Goal: Task Accomplishment & Management: Manage account settings

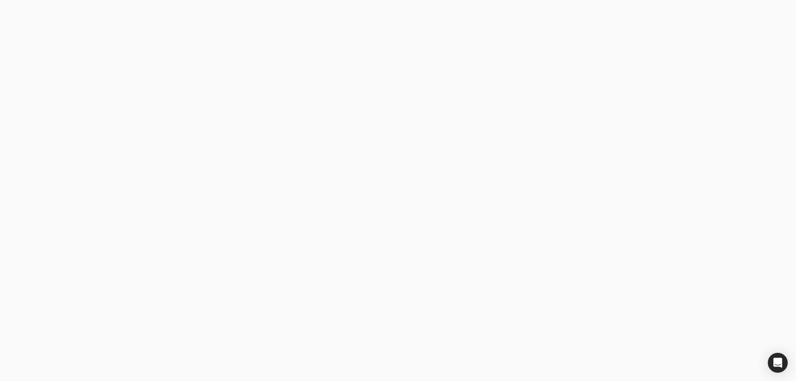
type email "[EMAIL_ADDRESS][DOMAIN_NAME]"
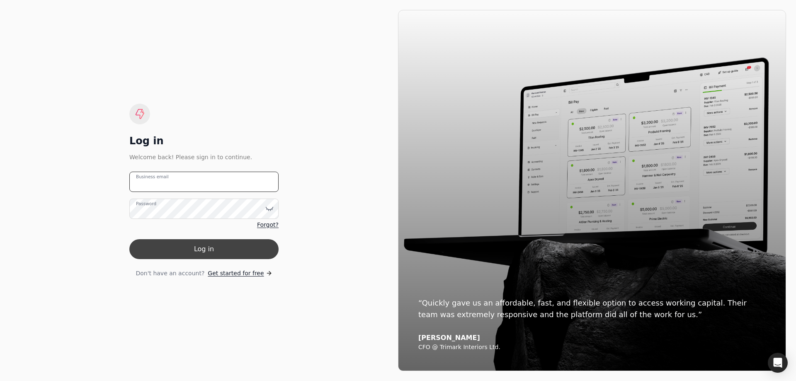
type email "accounting@traine.ca"
click at [200, 248] on button "Log in" at bounding box center [203, 249] width 149 height 20
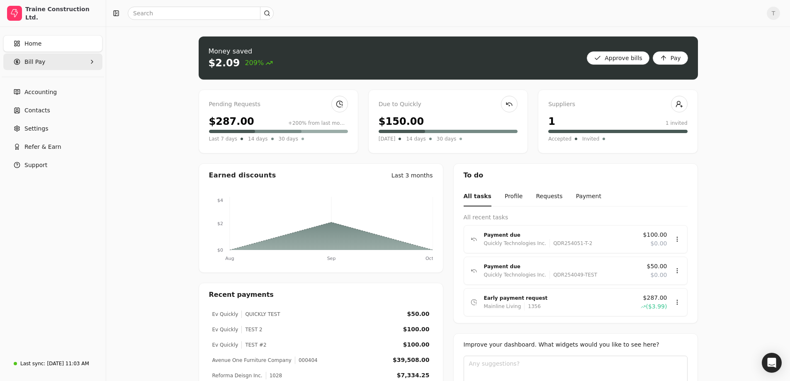
click at [39, 62] on span "Bill Pay" at bounding box center [34, 62] width 21 height 9
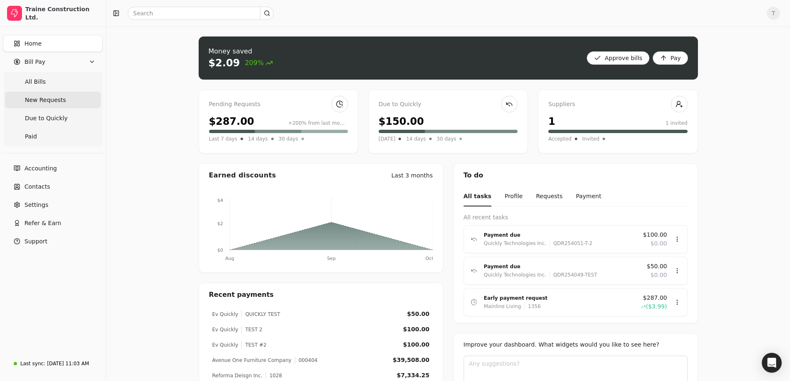
click at [41, 98] on span "New Requests" at bounding box center [45, 100] width 41 height 9
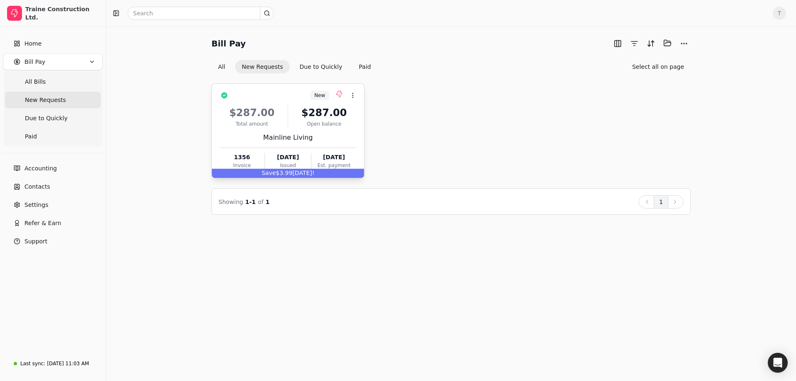
click at [292, 115] on div "$287.00" at bounding box center [324, 112] width 65 height 15
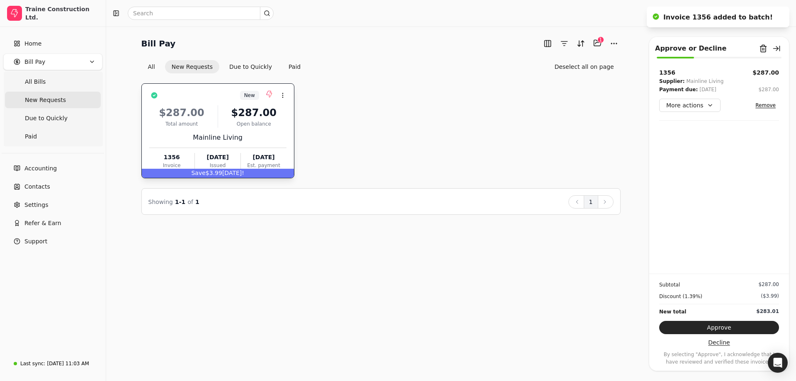
click at [721, 344] on button "Decline" at bounding box center [719, 342] width 120 height 13
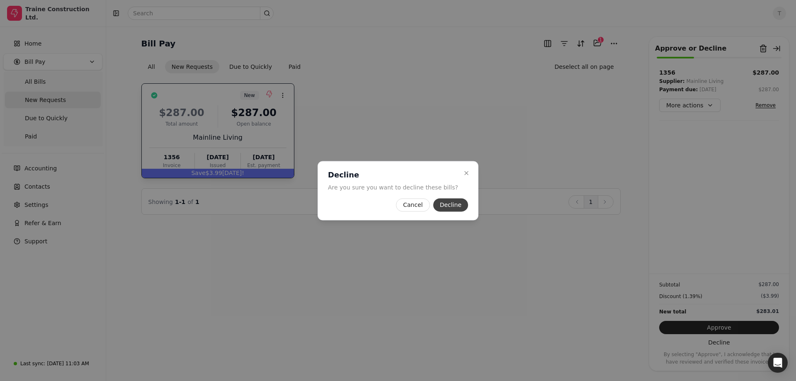
click at [444, 202] on button "Decline" at bounding box center [450, 204] width 35 height 13
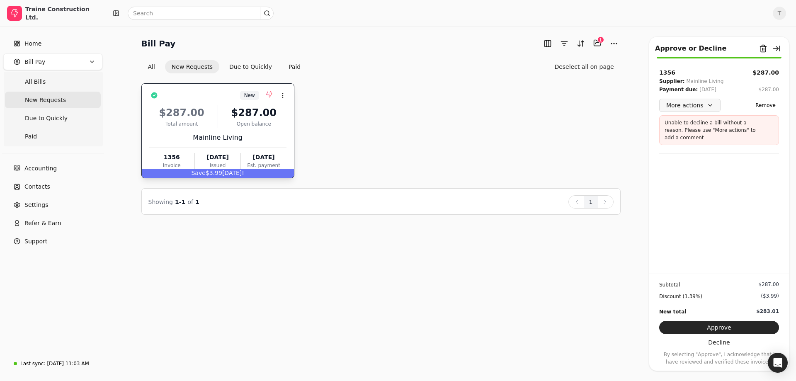
click at [708, 105] on button "More actions" at bounding box center [689, 105] width 61 height 13
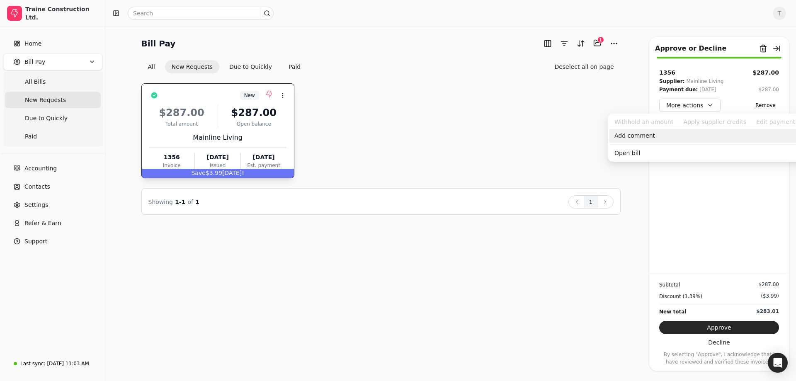
click at [634, 139] on div "Add comment" at bounding box center [713, 136] width 206 height 14
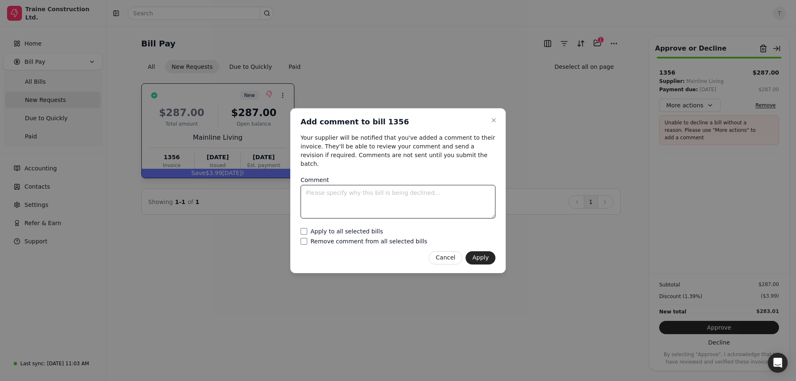
click at [350, 187] on textarea "Comment" at bounding box center [398, 202] width 195 height 34
type textarea "P"
type textarea "Already paid"
click at [486, 256] on button "Apply" at bounding box center [481, 257] width 30 height 13
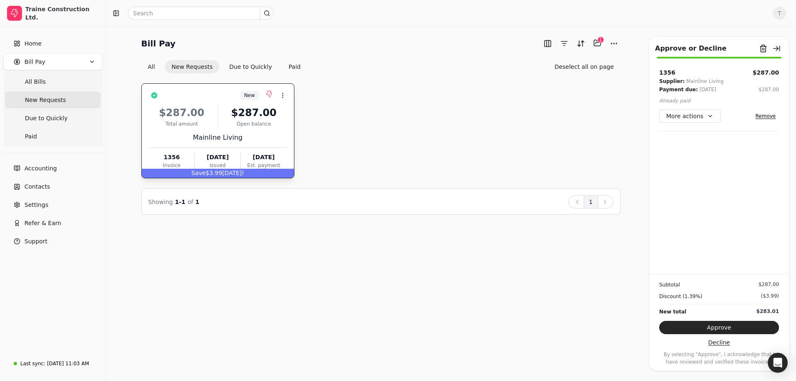
click at [720, 345] on button "Decline" at bounding box center [719, 342] width 120 height 13
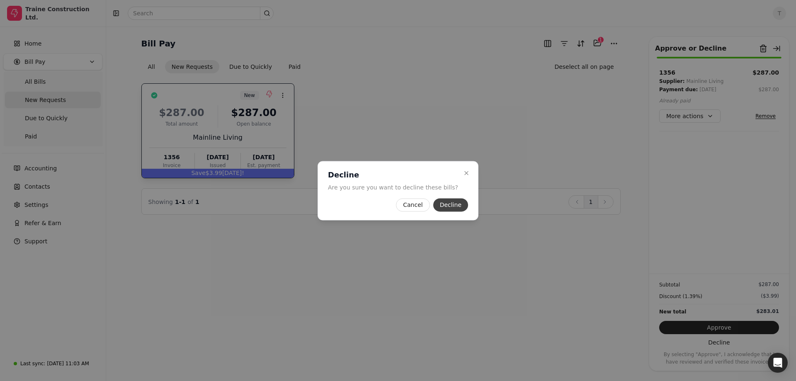
click at [439, 203] on button "Decline" at bounding box center [450, 204] width 35 height 13
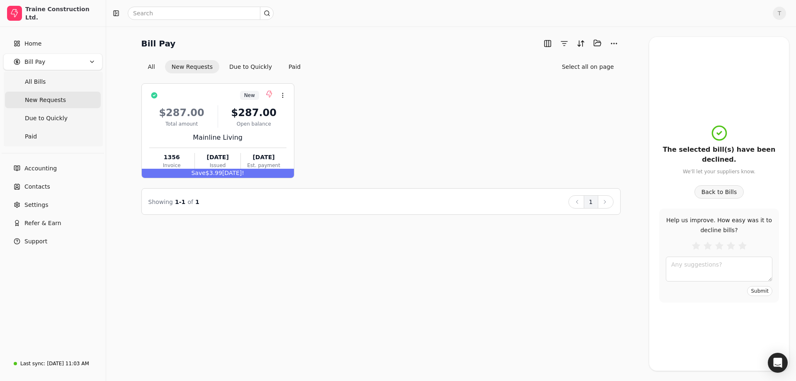
click at [721, 192] on button "Back to Bills" at bounding box center [720, 191] width 50 height 13
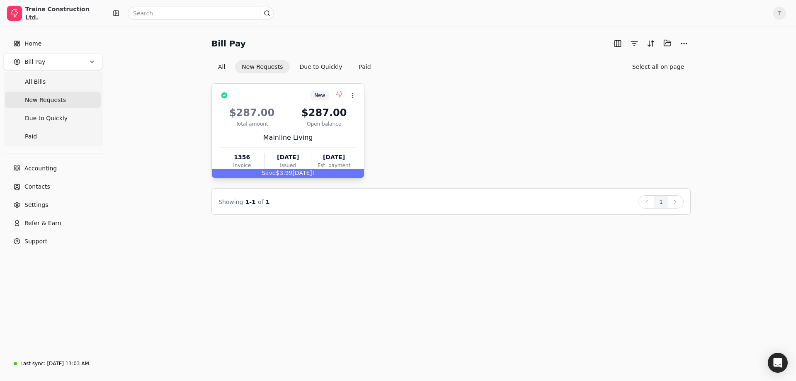
click at [297, 116] on div "$287.00" at bounding box center [324, 112] width 65 height 15
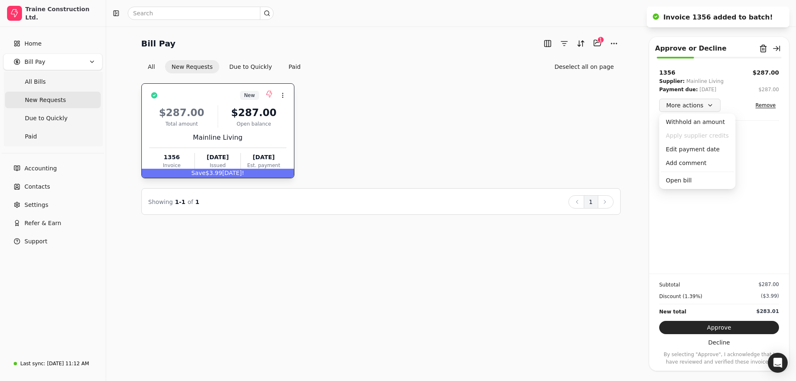
click at [708, 105] on button "More actions" at bounding box center [689, 105] width 61 height 13
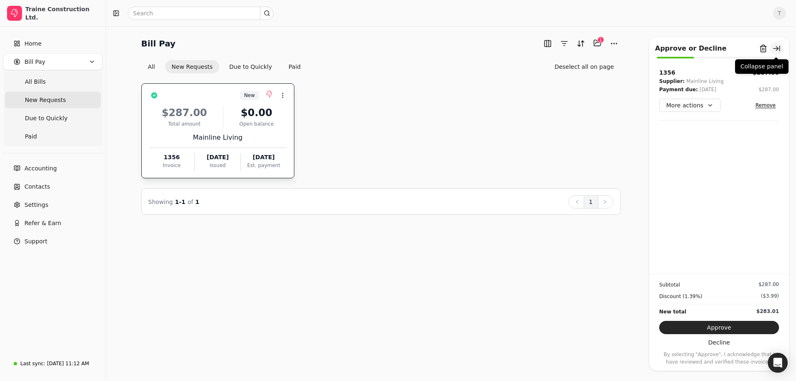
click at [777, 49] on button "button" at bounding box center [776, 48] width 13 height 13
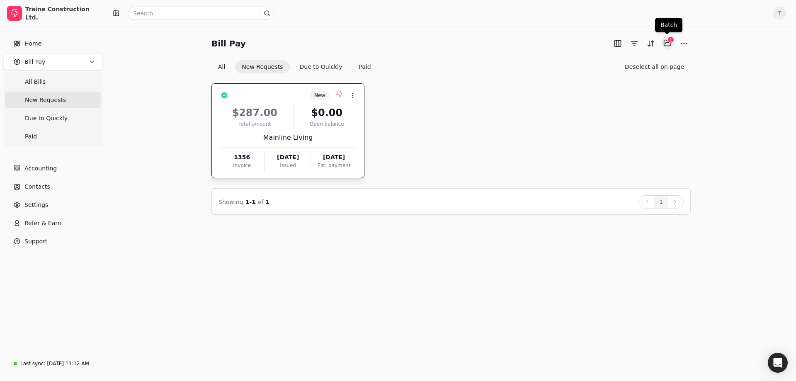
click at [663, 38] on button "Selected items: 1" at bounding box center [667, 42] width 13 height 13
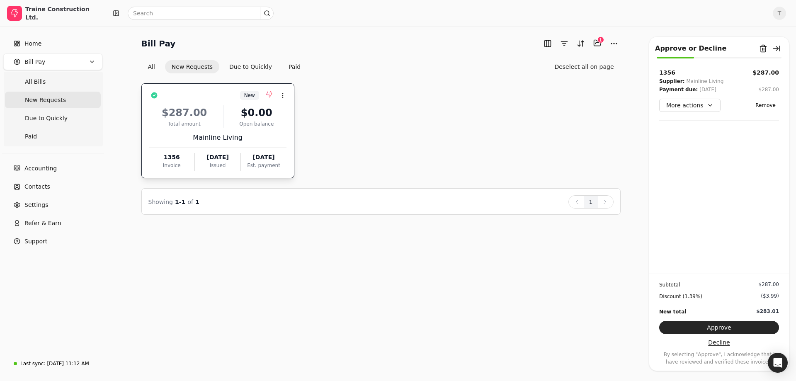
click at [689, 343] on button "Decline" at bounding box center [719, 342] width 120 height 13
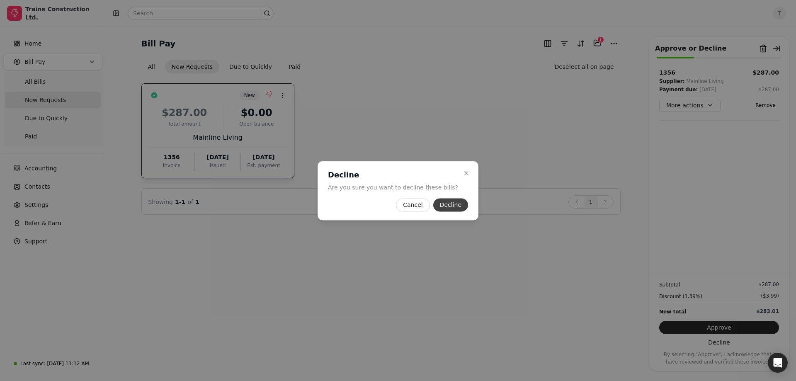
click at [452, 207] on button "Decline" at bounding box center [450, 204] width 35 height 13
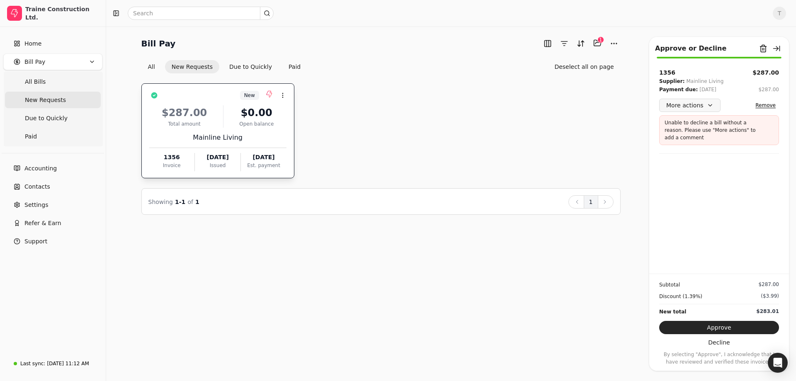
click at [708, 102] on button "More actions" at bounding box center [689, 105] width 61 height 13
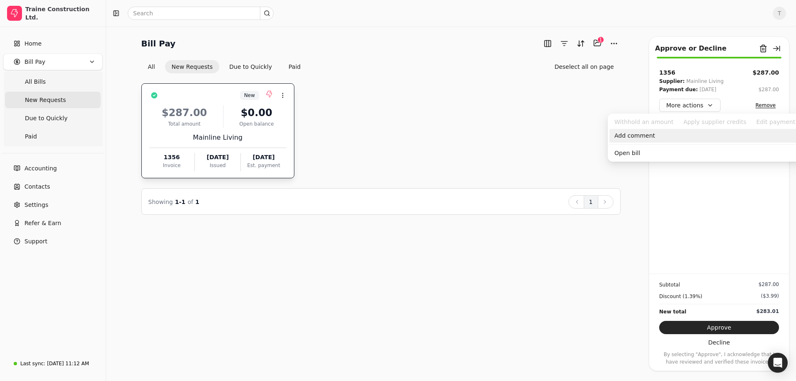
click at [643, 134] on div "Add comment" at bounding box center [713, 136] width 206 height 14
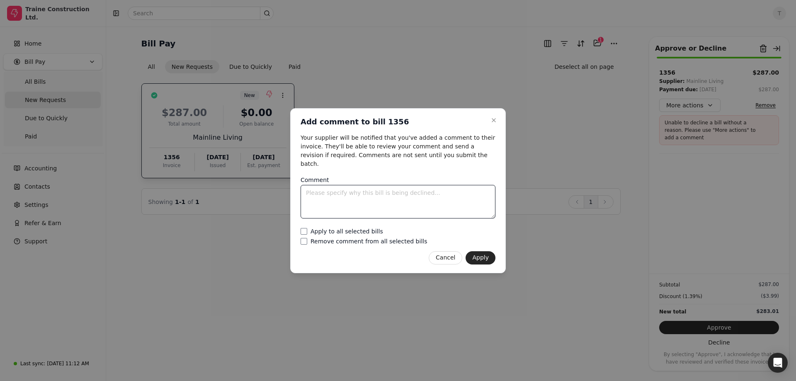
click at [357, 185] on textarea "Comment" at bounding box center [398, 202] width 195 height 34
type textarea "Already paid"
click at [302, 228] on bills "Apply to all selected bills" at bounding box center [304, 231] width 7 height 7
click at [477, 255] on button "Apply" at bounding box center [481, 257] width 30 height 13
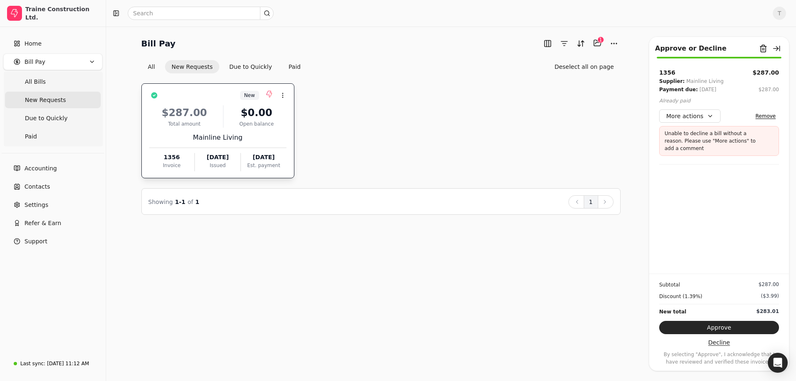
click at [721, 345] on button "Decline" at bounding box center [719, 342] width 120 height 13
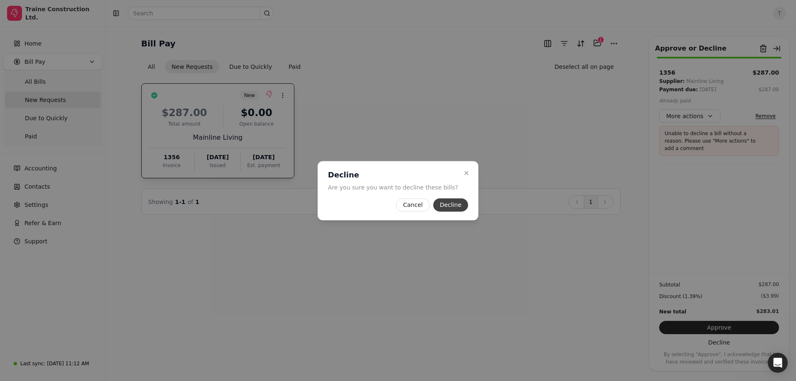
click at [441, 203] on button "Decline" at bounding box center [450, 204] width 35 height 13
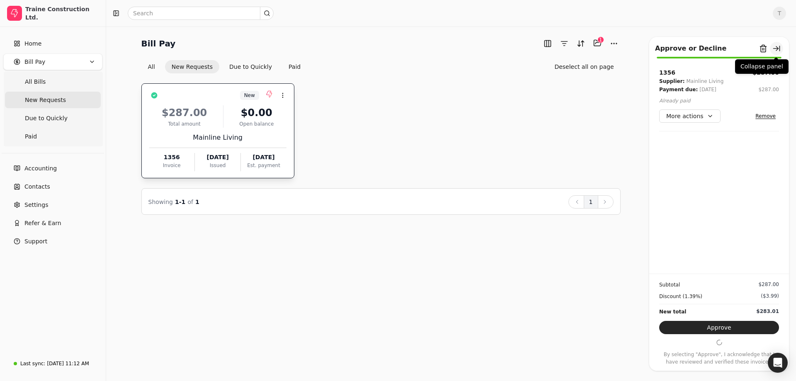
click at [777, 49] on button "button" at bounding box center [776, 48] width 13 height 13
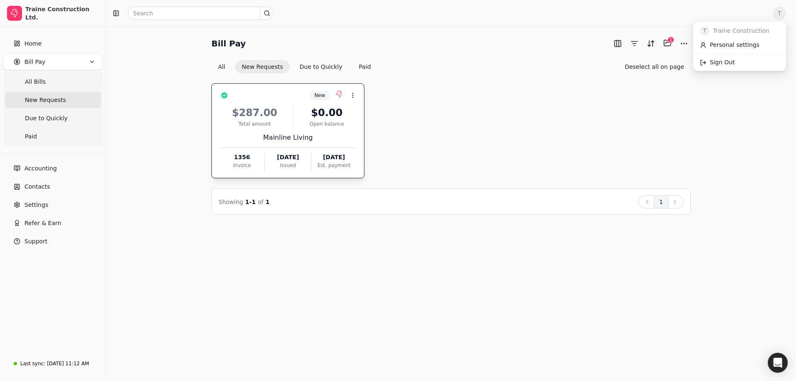
click at [775, 11] on span "T" at bounding box center [779, 13] width 13 height 13
click at [727, 66] on span "Sign Out" at bounding box center [722, 62] width 25 height 9
